Goal: Task Accomplishment & Management: Use online tool/utility

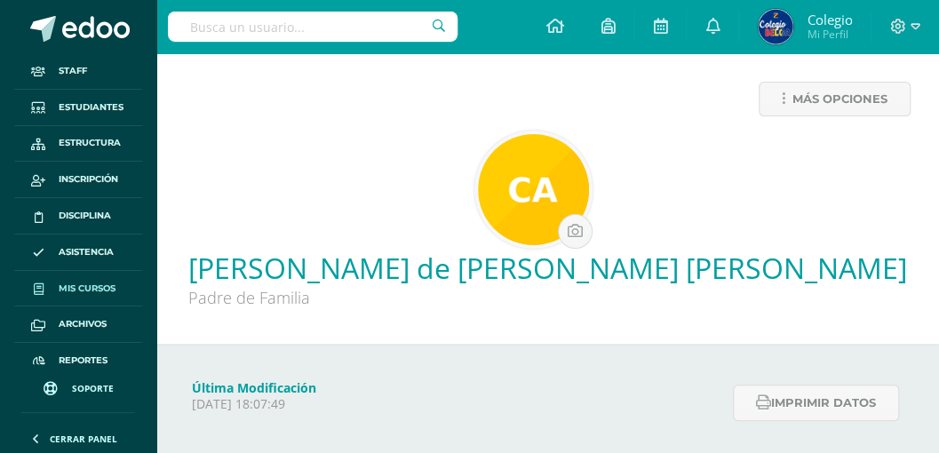
click at [73, 287] on span "Mis cursos" at bounding box center [87, 289] width 57 height 14
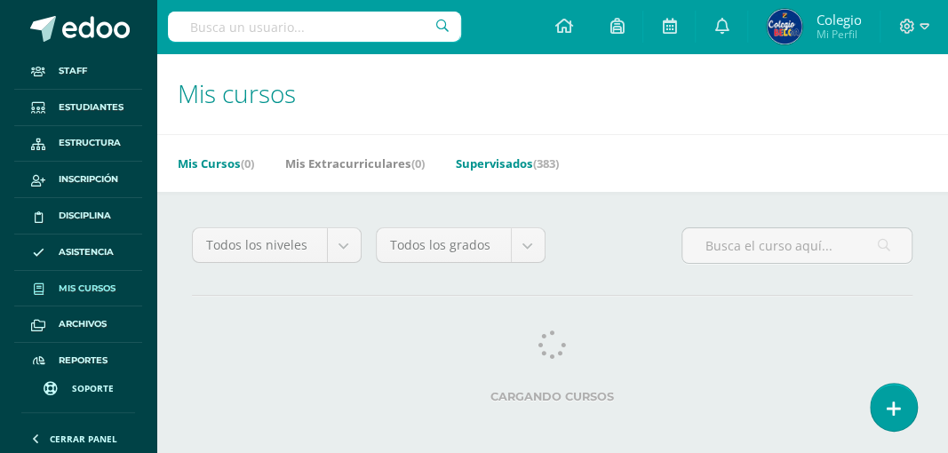
click at [488, 160] on link "Supervisados (383)" at bounding box center [507, 163] width 103 height 28
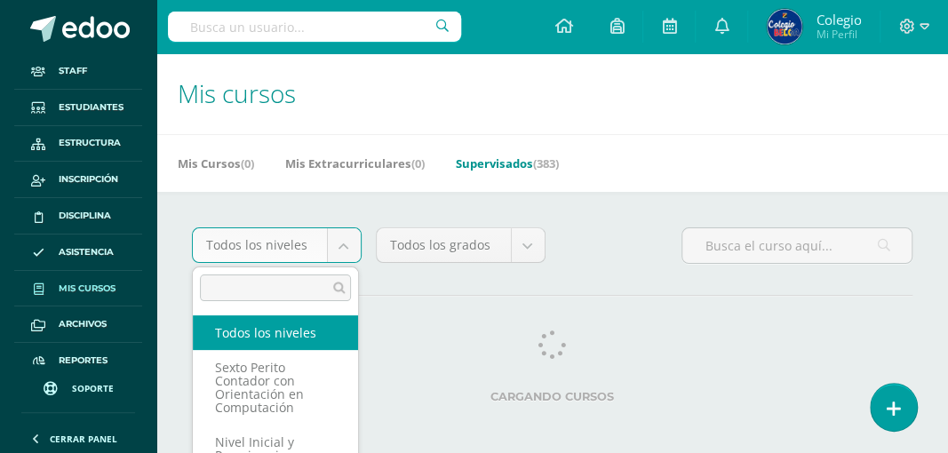
click at [339, 246] on body "Staff Estudiantes Estructura Inscripción Disciplina Asistencia Mis cursos Archi…" at bounding box center [474, 223] width 948 height 446
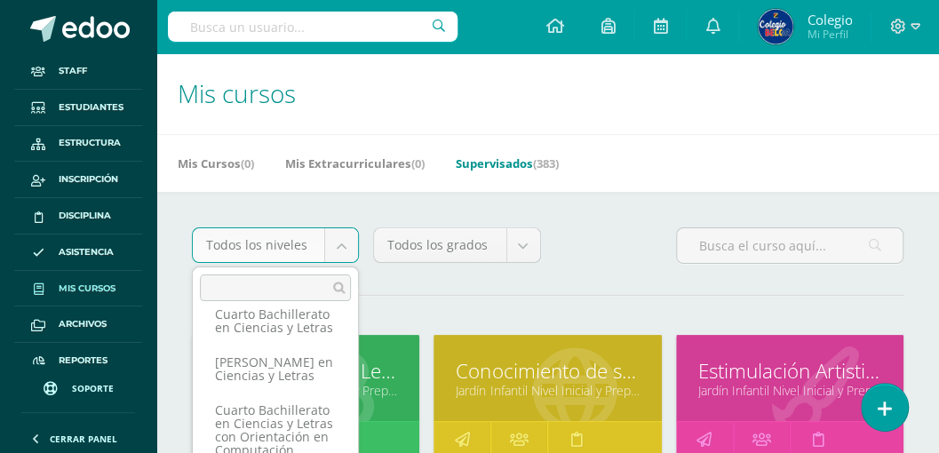
scroll to position [282, 0]
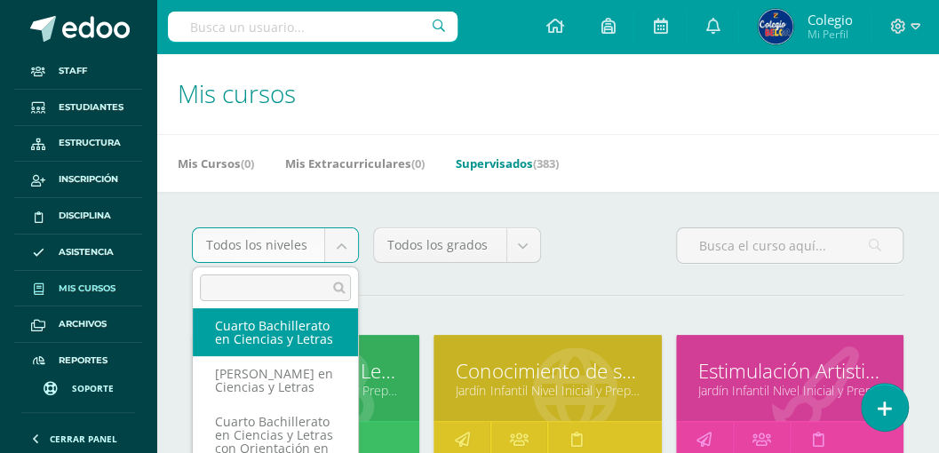
select select "31"
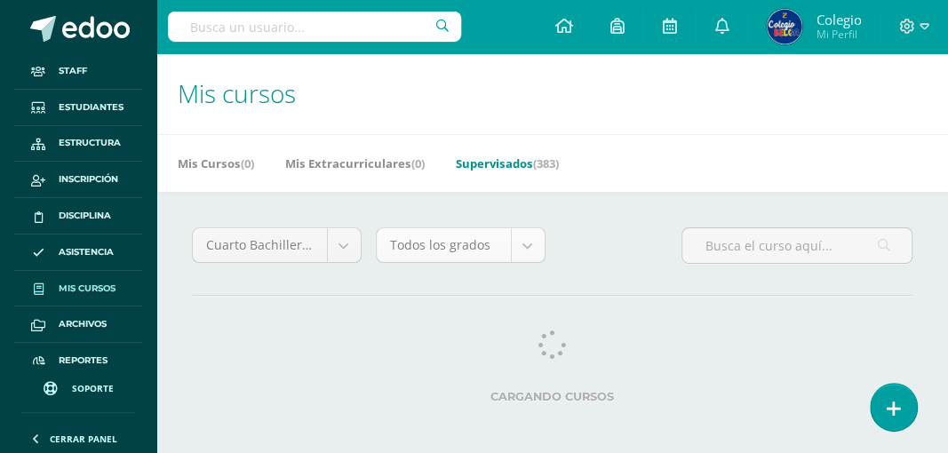
click at [524, 251] on body "Staff Estudiantes Estructura Inscripción Disciplina Asistencia Mis cursos Archi…" at bounding box center [474, 223] width 948 height 446
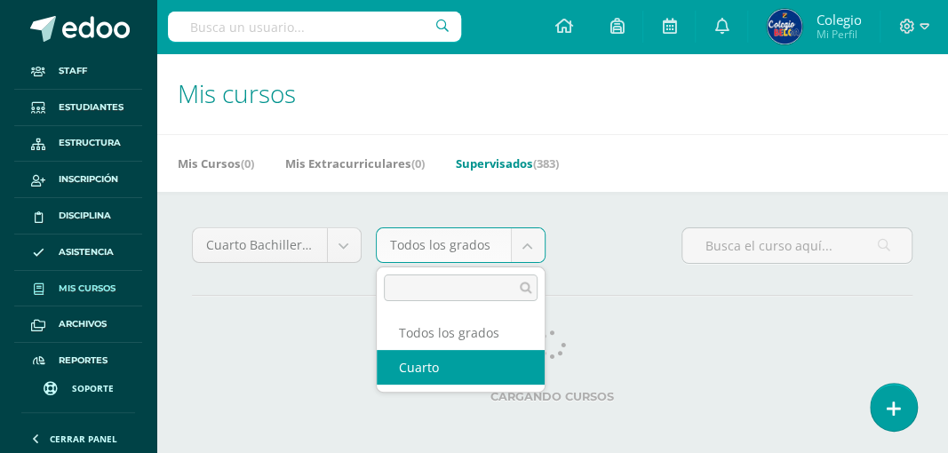
select select "95"
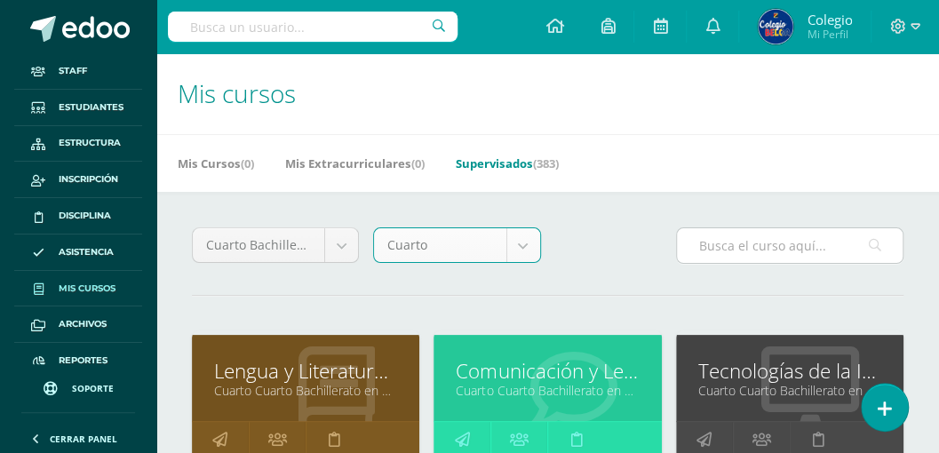
click at [721, 242] on input "text" at bounding box center [790, 245] width 226 height 35
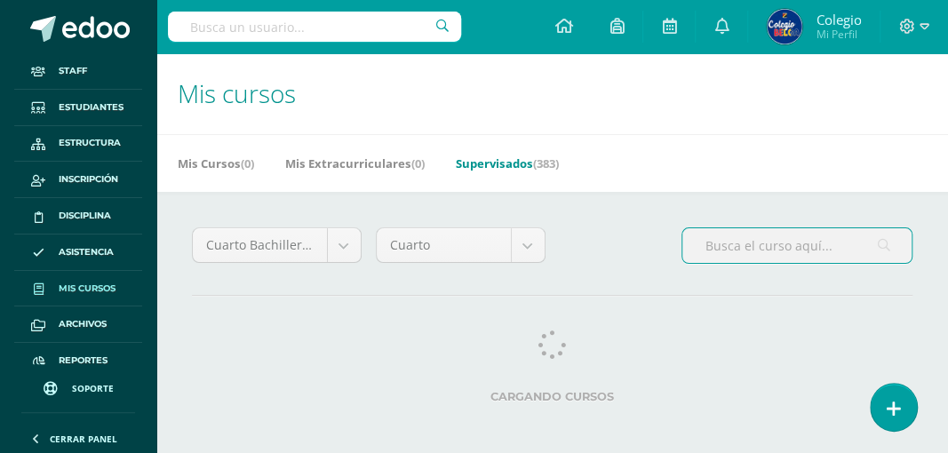
click at [720, 244] on input "text" at bounding box center [797, 245] width 229 height 35
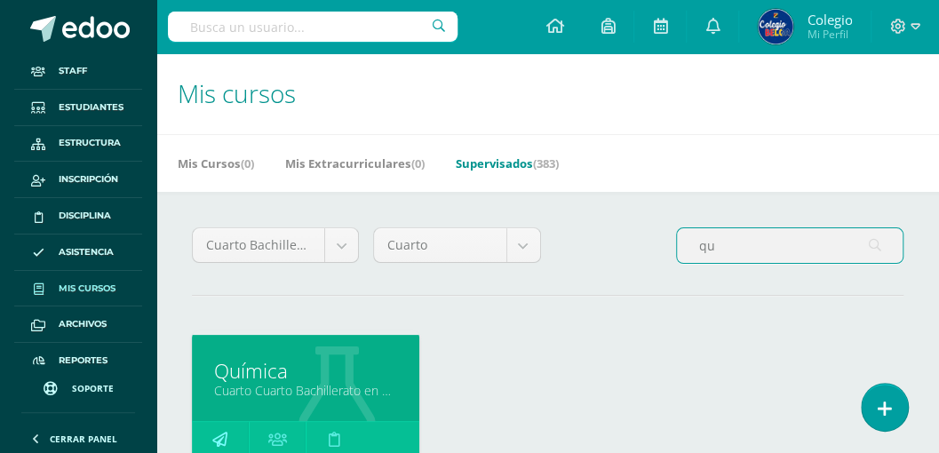
type input "qu"
click at [228, 434] on link at bounding box center [220, 440] width 57 height 36
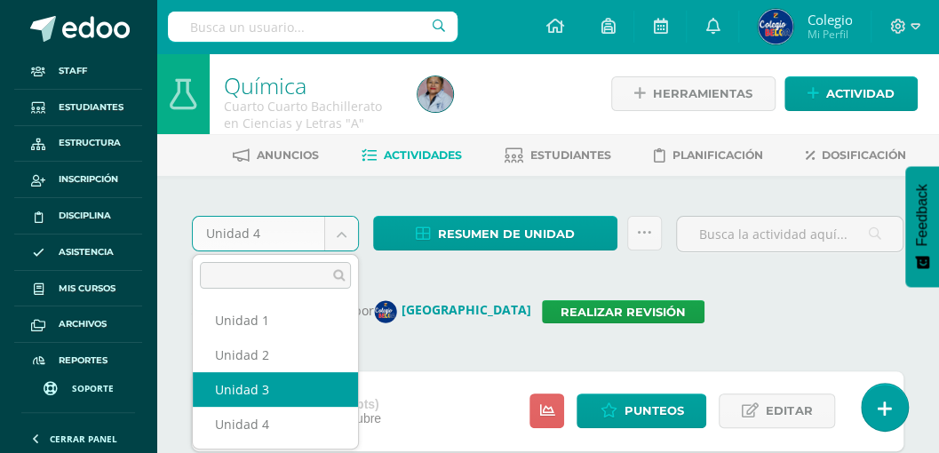
select select "Unidad 3"
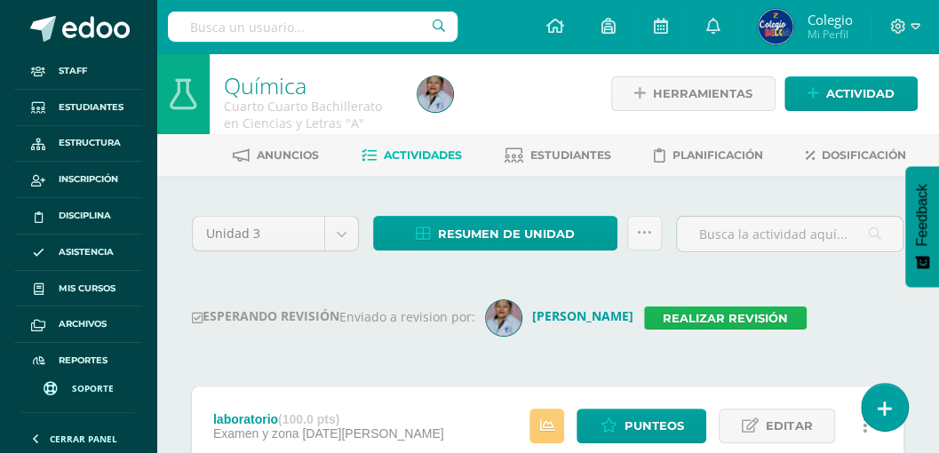
click at [675, 313] on link "Realizar revisión" at bounding box center [725, 318] width 163 height 23
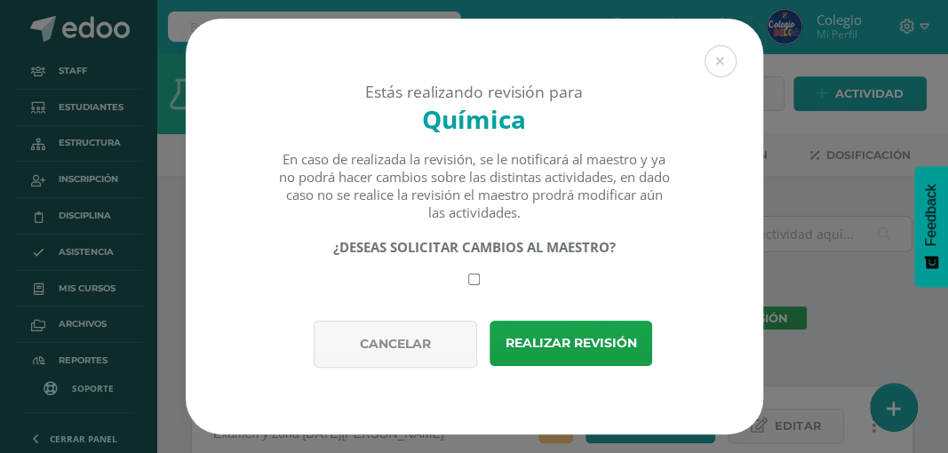
click at [475, 285] on input "checkbox" at bounding box center [474, 280] width 12 height 12
checkbox input "true"
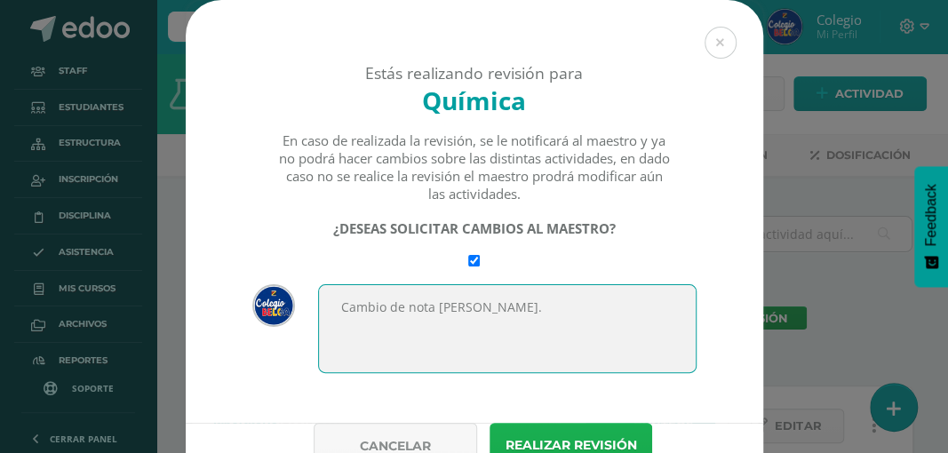
type textarea "Cambio de nota [PERSON_NAME]."
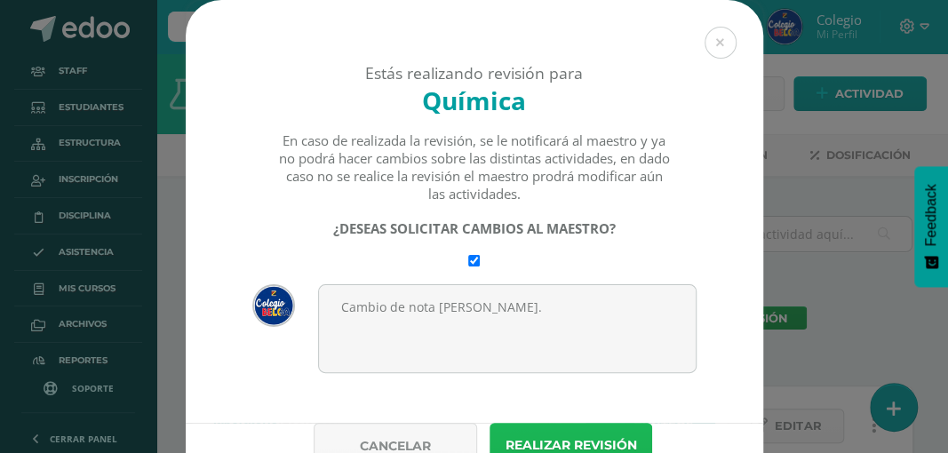
click at [550, 436] on button "Realizar revisión" at bounding box center [571, 445] width 163 height 45
